Goal: Find contact information: Find contact information

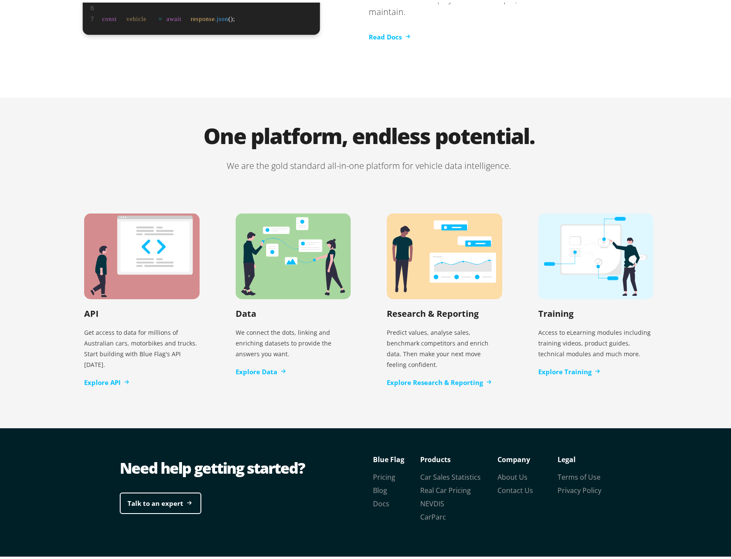
scroll to position [1586, 0]
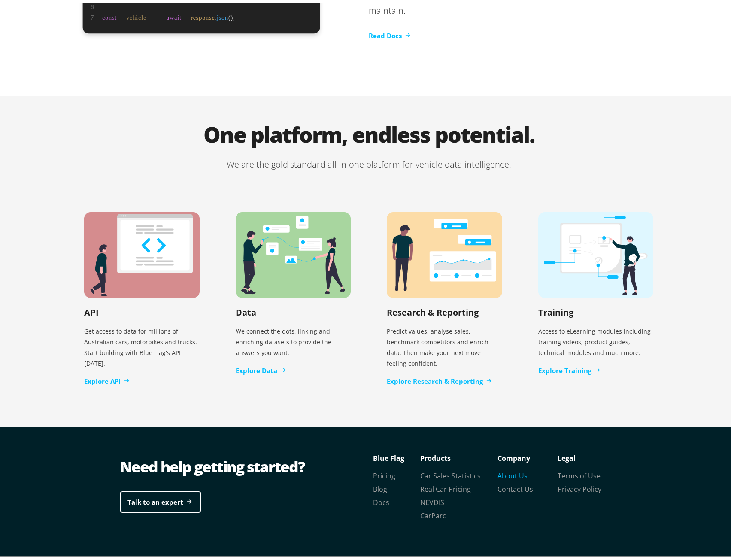
click at [502, 469] on link "About Us" at bounding box center [512, 473] width 30 height 9
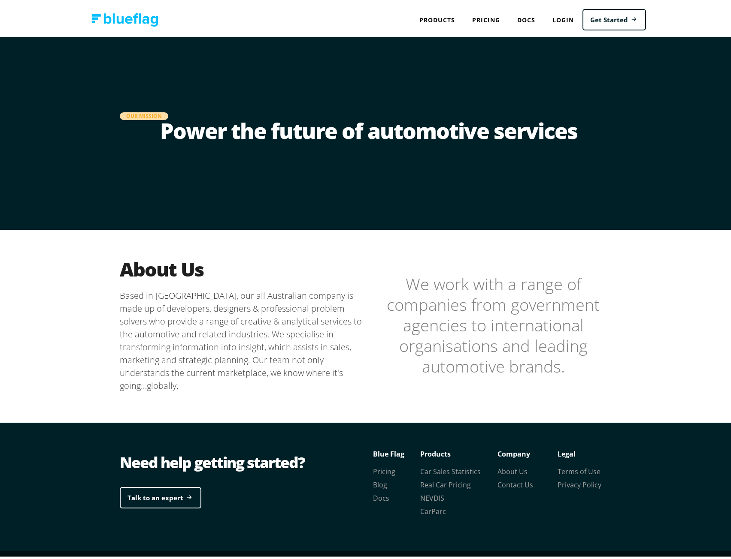
scroll to position [16, 0]
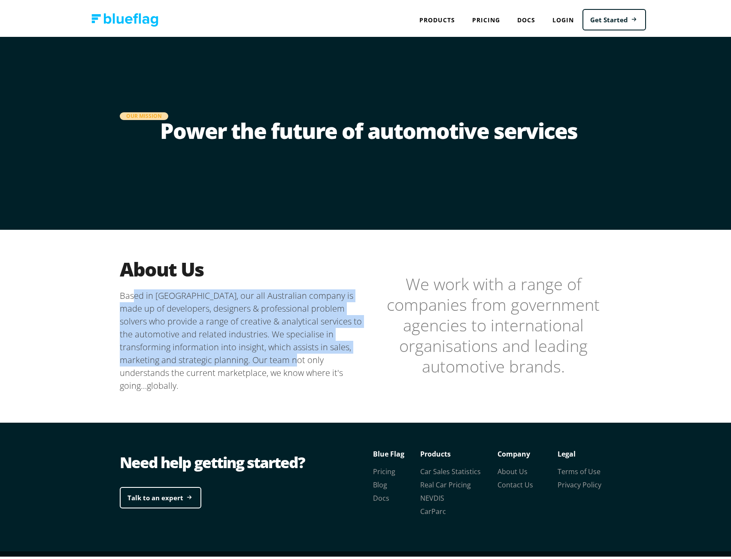
drag, startPoint x: 130, startPoint y: 294, endPoint x: 277, endPoint y: 358, distance: 159.9
click at [266, 359] on p "Based in Melbourne, our all Australian company is made up of developers, design…" at bounding box center [244, 338] width 249 height 103
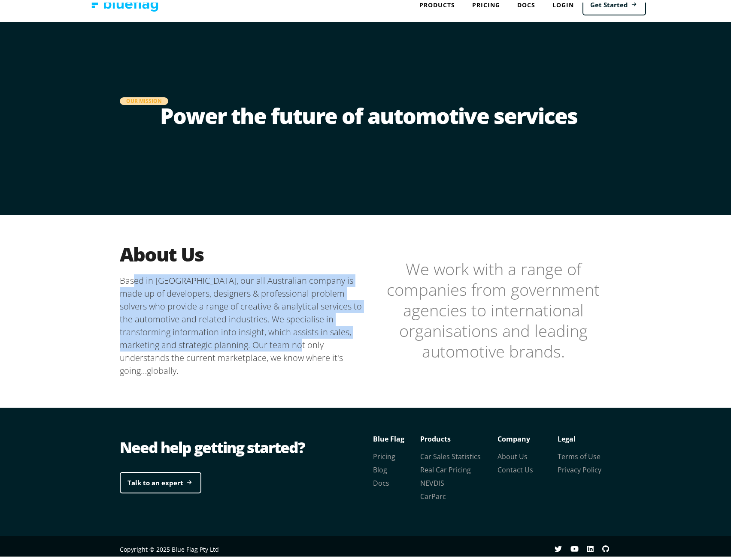
scroll to position [16, 0]
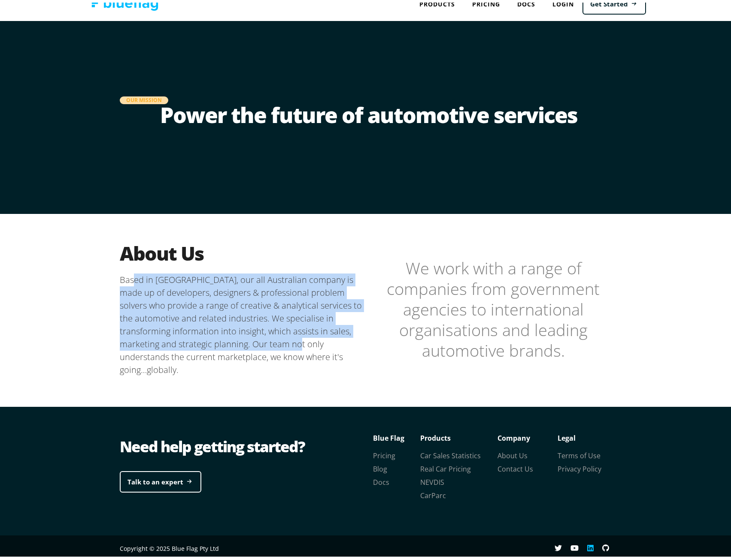
click at [587, 544] on icon "linkedin" at bounding box center [590, 546] width 6 height 6
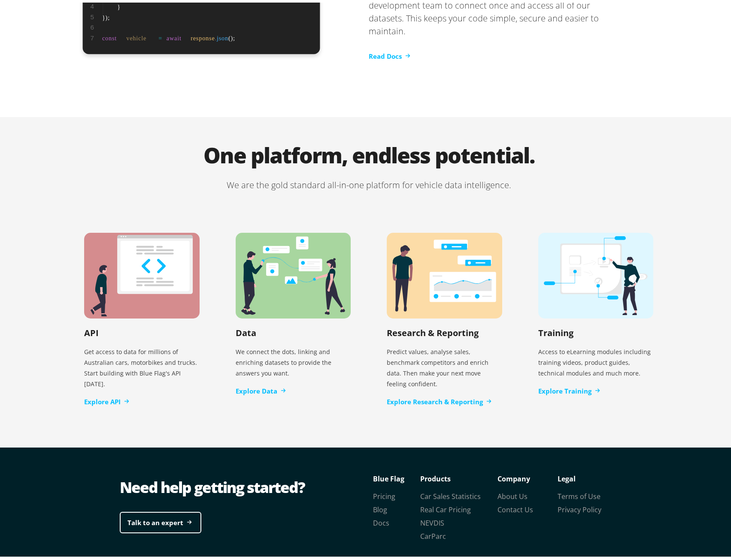
scroll to position [1586, 0]
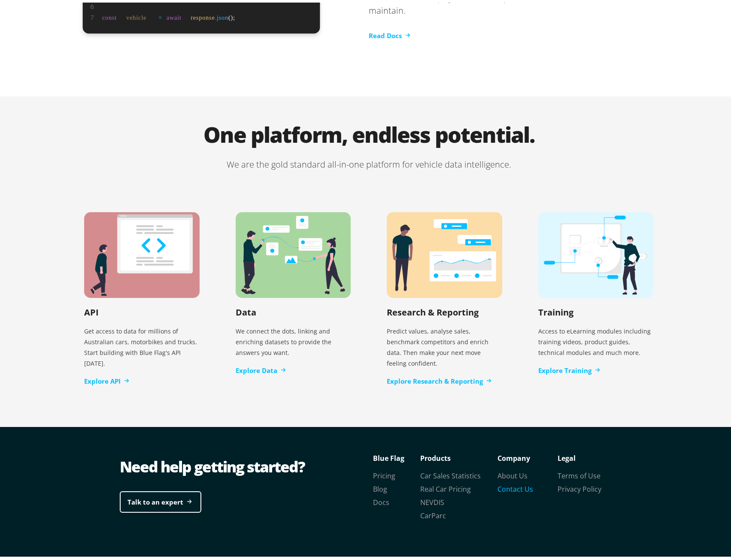
click at [519, 482] on link "Contact Us" at bounding box center [515, 486] width 36 height 9
